Goal: Task Accomplishment & Management: Use online tool/utility

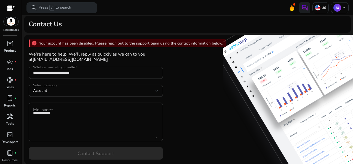
click at [198, 55] on div "**********" at bounding box center [187, 99] width 327 height 129
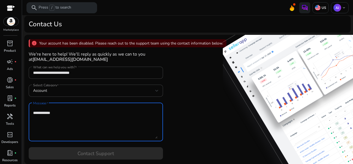
click at [72, 116] on textarea "Message" at bounding box center [95, 121] width 125 height 33
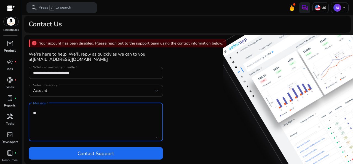
type textarea "*"
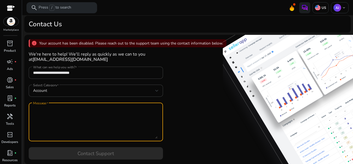
paste textarea "**********"
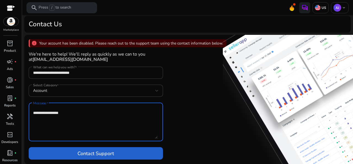
type textarea "**********"
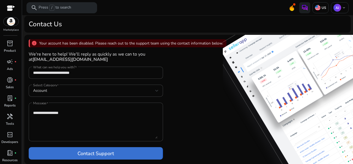
click at [84, 152] on span "Contact Support" at bounding box center [96, 153] width 36 height 8
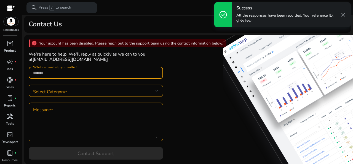
click at [81, 74] on input "What can we help you with?" at bounding box center [96, 73] width 126 height 6
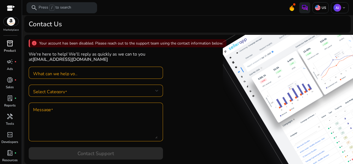
click at [15, 46] on div "inventory_2" at bounding box center [9, 43] width 15 height 9
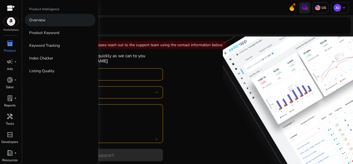
click at [56, 20] on link "Overview" at bounding box center [60, 20] width 71 height 12
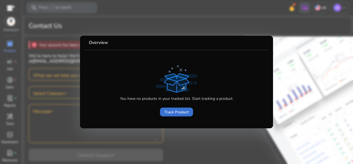
click at [178, 113] on span "Track Product" at bounding box center [177, 112] width 24 height 6
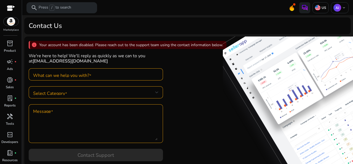
click at [178, 113] on div "info Your account has been disabled. Please reach out to the support team using…" at bounding box center [187, 100] width 327 height 129
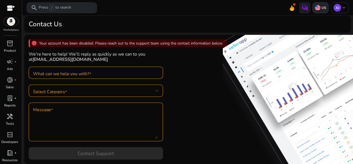
click at [321, 7] on p "US" at bounding box center [324, 8] width 6 height 4
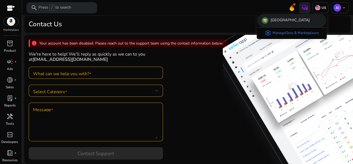
click at [291, 21] on p "[GEOGRAPHIC_DATA]" at bounding box center [290, 20] width 39 height 7
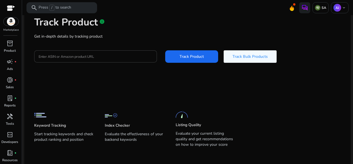
scroll to position [35, 0]
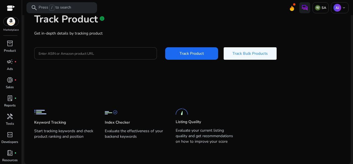
click at [106, 49] on div at bounding box center [96, 53] width 114 height 12
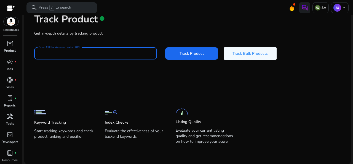
scroll to position [23, 0]
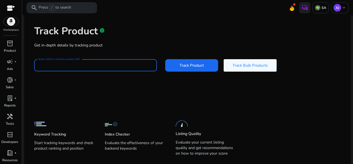
type input "*"
paste input "**********"
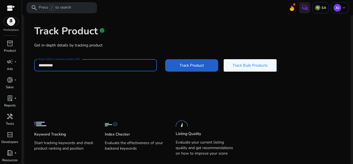
type input "**********"
click at [165, 59] on button "Track Product" at bounding box center [191, 65] width 53 height 12
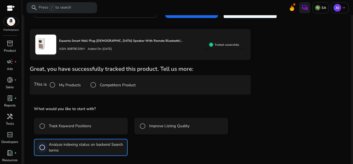
scroll to position [102, 0]
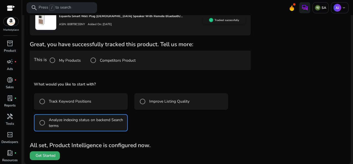
click at [45, 158] on span at bounding box center [45, 155] width 30 height 13
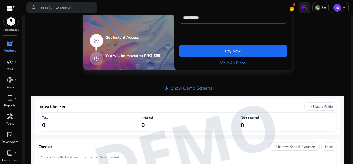
scroll to position [207, 0]
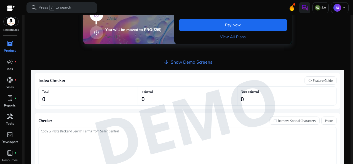
click at [45, 144] on img at bounding box center [187, 121] width 313 height 102
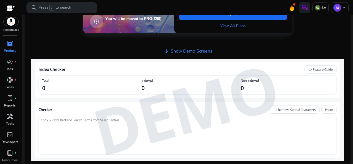
click at [61, 118] on img at bounding box center [187, 110] width 313 height 102
click at [128, 89] on img at bounding box center [187, 110] width 313 height 102
click at [205, 74] on img at bounding box center [187, 110] width 313 height 102
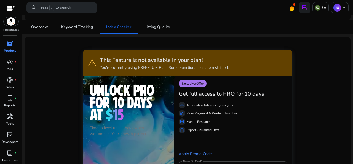
scroll to position [56, 0]
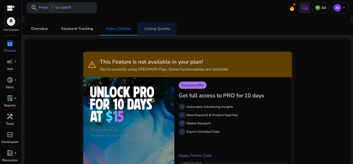
click at [157, 30] on span "Listing Quality" at bounding box center [157, 29] width 25 height 4
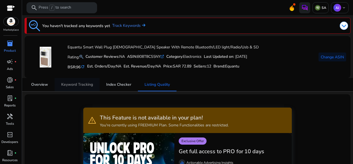
click at [73, 88] on span "Keyword Tracking" at bounding box center [77, 84] width 32 height 13
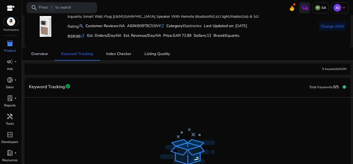
scroll to position [91, 0]
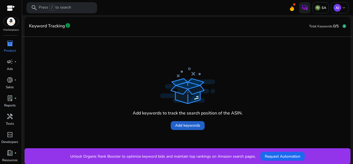
click at [176, 125] on span "Add keywords" at bounding box center [187, 125] width 25 height 6
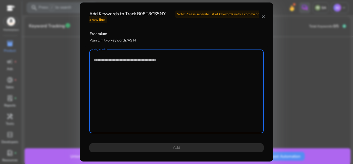
paste textarea "**********"
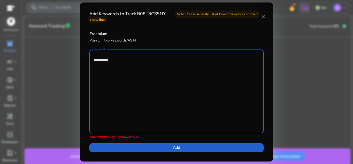
type textarea "**********"
click at [159, 146] on span at bounding box center [176, 147] width 175 height 13
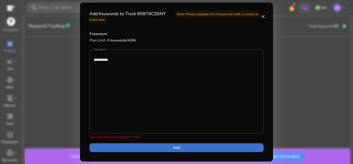
click at [159, 146] on span at bounding box center [176, 147] width 175 height 13
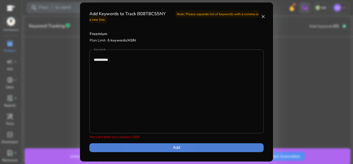
click at [159, 146] on span at bounding box center [176, 147] width 175 height 13
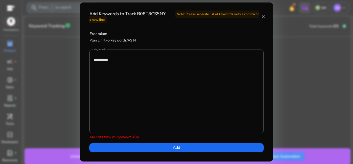
click at [261, 14] on mat-icon "close" at bounding box center [263, 16] width 4 height 5
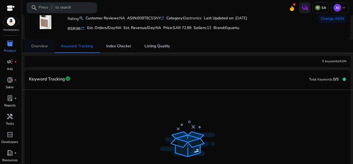
scroll to position [36, 0]
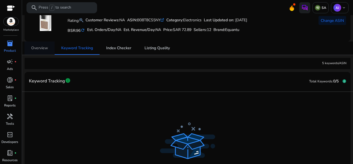
click at [38, 52] on span "Overview" at bounding box center [39, 47] width 17 height 13
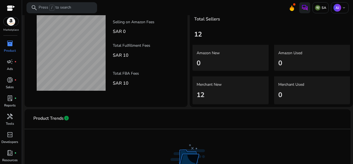
scroll to position [176, 0]
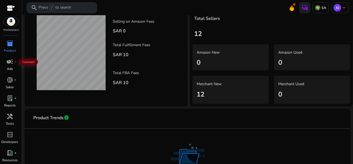
click at [9, 59] on span "campaign" at bounding box center [10, 61] width 7 height 7
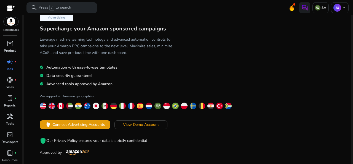
scroll to position [25, 0]
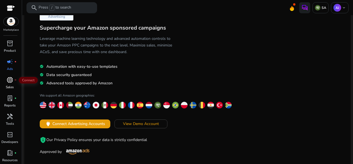
click at [12, 79] on span "donut_small" at bounding box center [10, 79] width 7 height 7
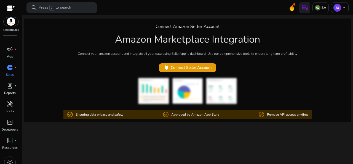
scroll to position [18, 0]
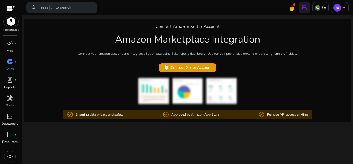
click at [181, 114] on p "Approved by Amazon App Store" at bounding box center [195, 114] width 48 height 5
click at [201, 66] on span "power Connect Seller Account" at bounding box center [187, 67] width 49 height 6
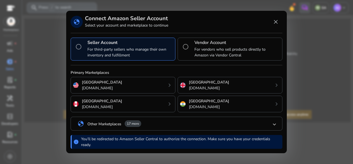
click at [264, 122] on mat-panel-title "globe Other Marketplaces 17 more" at bounding box center [176, 123] width 196 height 9
